Goal: Transaction & Acquisition: Download file/media

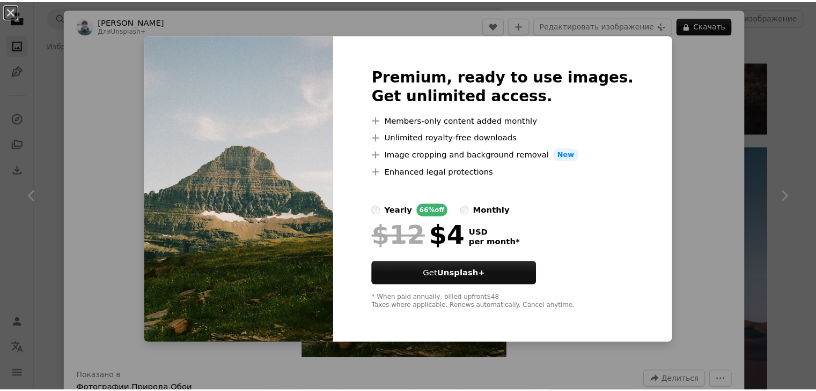
scroll to position [6221, 0]
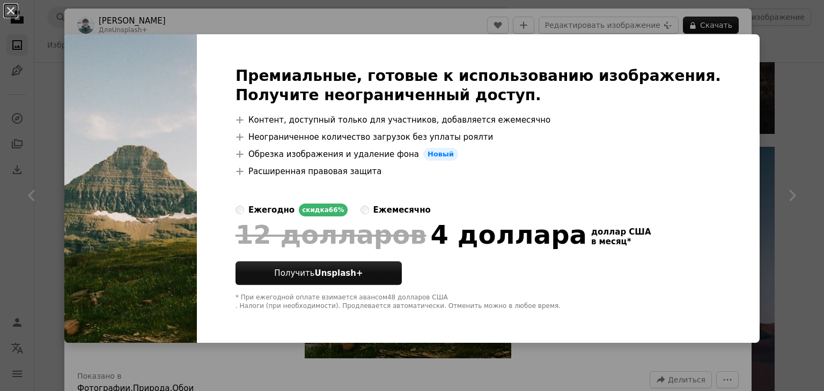
click at [106, 220] on img at bounding box center [130, 188] width 132 height 309
click at [142, 28] on div "An X shape Премиальные, готовые к использованию изображения. Получите неогранич…" at bounding box center [412, 195] width 824 height 391
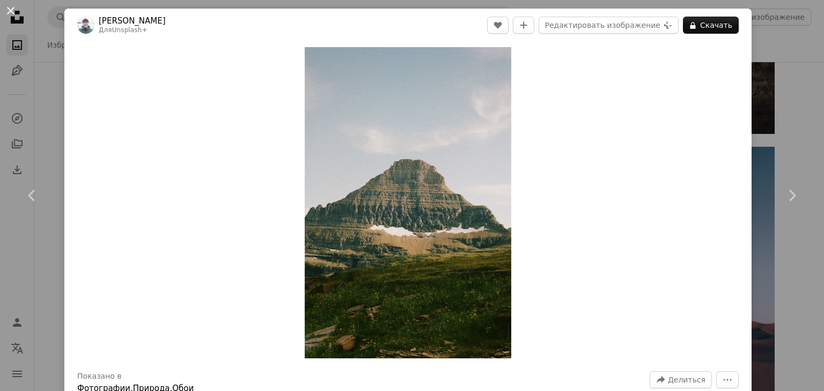
drag, startPoint x: 412, startPoint y: 120, endPoint x: 12, endPoint y: 12, distance: 414.2
click at [12, 12] on button "An X shape" at bounding box center [10, 10] width 13 height 13
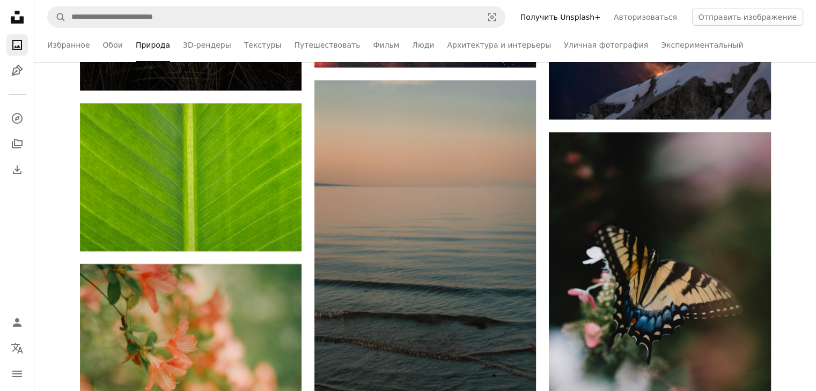
scroll to position [8044, 0]
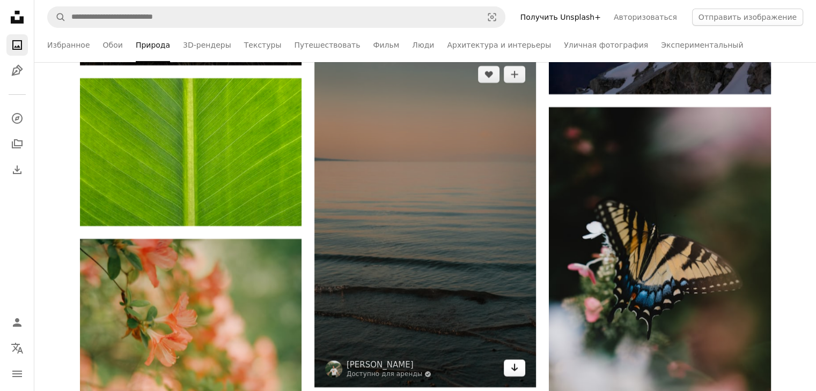
click at [512, 370] on icon "Скачать" at bounding box center [514, 368] width 7 height 8
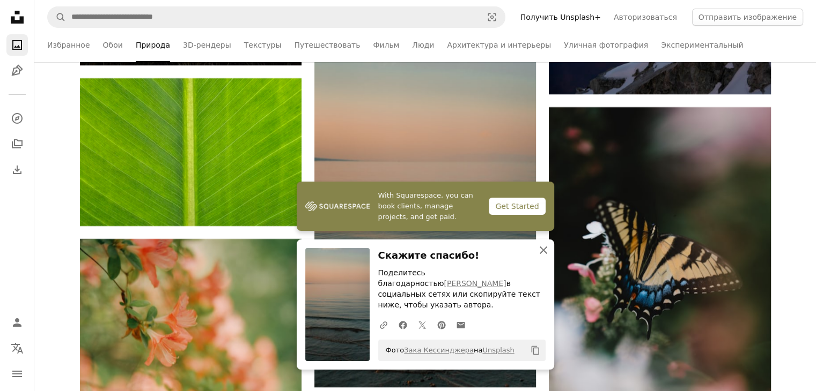
click at [543, 257] on icon "An X shape" at bounding box center [543, 250] width 13 height 13
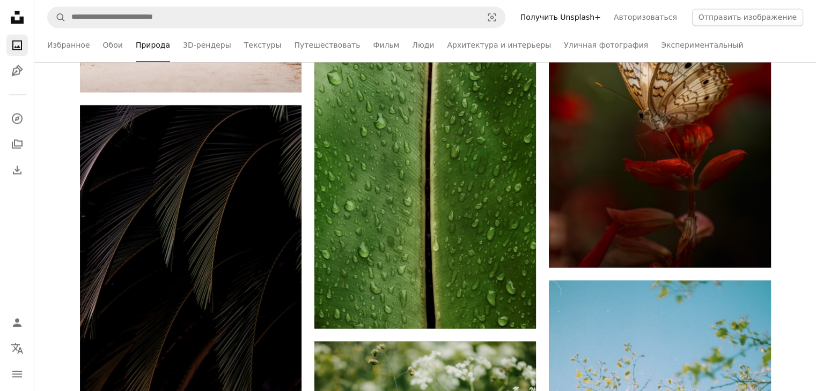
scroll to position [18395, 0]
